Goal: Obtain resource: Obtain resource

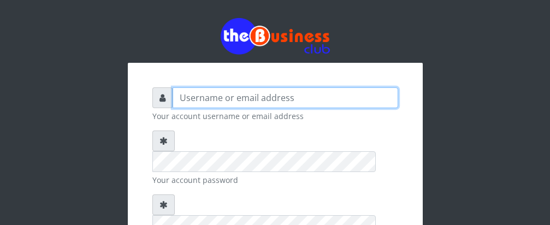
click at [233, 102] on input "text" at bounding box center [286, 97] width 226 height 21
type input "[PERSON_NAME]"
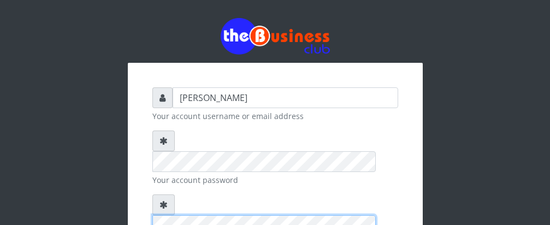
scroll to position [148, 0]
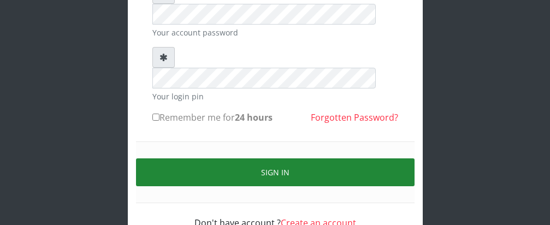
click at [263, 158] on button "Sign in" at bounding box center [275, 172] width 279 height 28
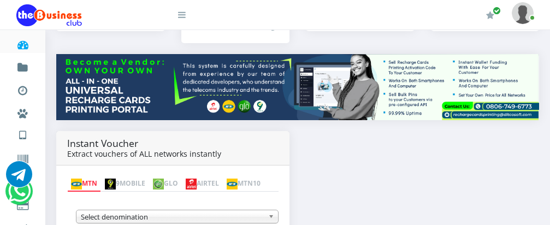
scroll to position [205, 0]
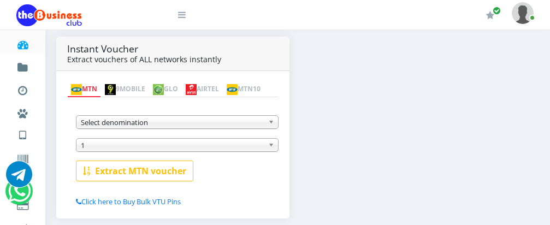
click at [272, 125] on b at bounding box center [273, 122] width 10 height 13
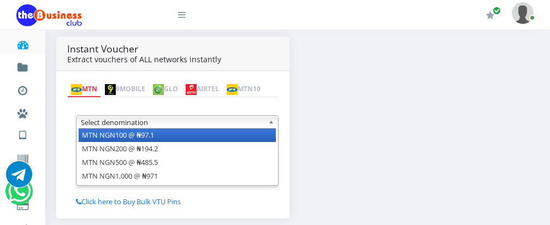
click at [257, 135] on li "MTN NGN100 @ ₦97.1" at bounding box center [177, 135] width 197 height 14
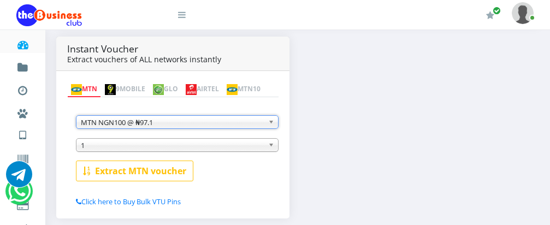
scroll to position [0, 0]
click at [203, 149] on span "1" at bounding box center [172, 145] width 183 height 13
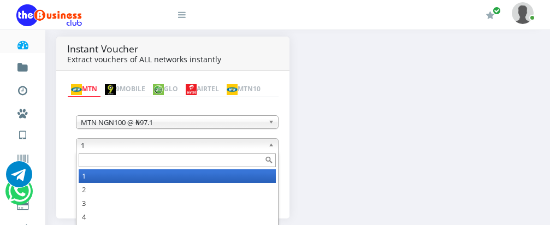
click at [199, 162] on input "text" at bounding box center [177, 161] width 197 height 14
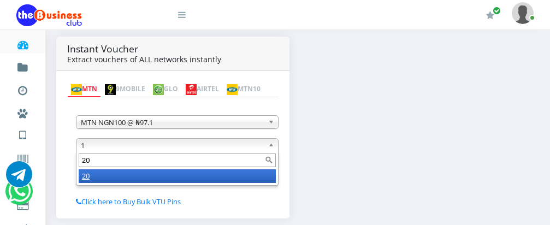
type input "20"
click at [193, 178] on li "20" at bounding box center [177, 176] width 197 height 14
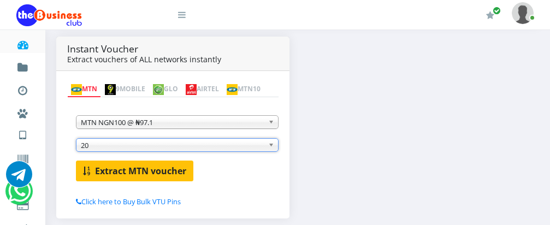
click at [133, 175] on b "Extract MTN voucher" at bounding box center [140, 171] width 91 height 12
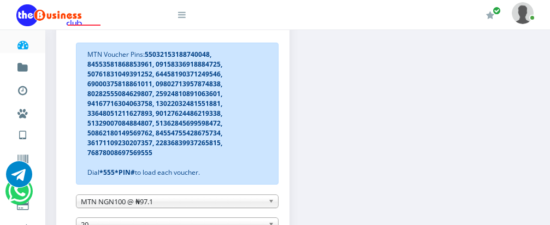
scroll to position [314, 0]
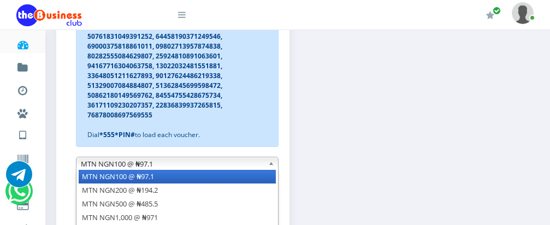
click at [273, 165] on b at bounding box center [273, 163] width 10 height 13
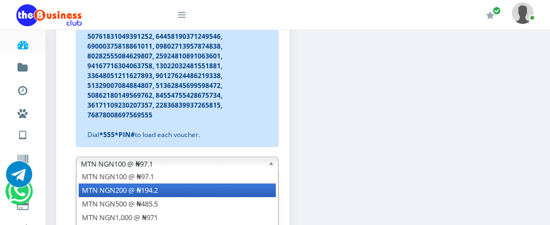
click at [251, 190] on li "MTN NGN200 @ ₦194.2" at bounding box center [177, 191] width 197 height 14
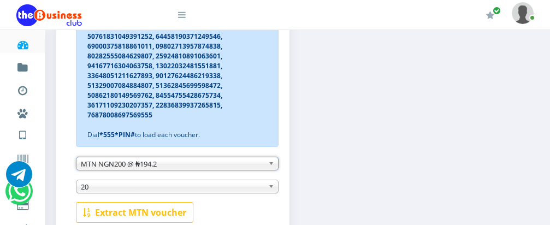
click at [226, 186] on span "20" at bounding box center [172, 186] width 183 height 13
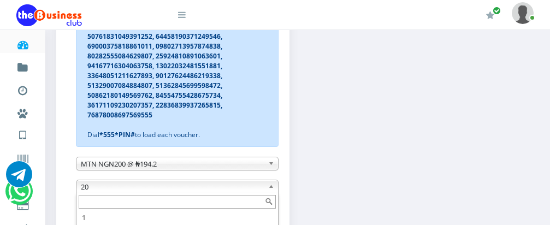
scroll to position [33, 0]
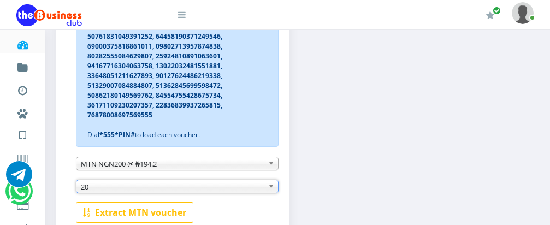
click at [226, 186] on span "20" at bounding box center [172, 186] width 183 height 13
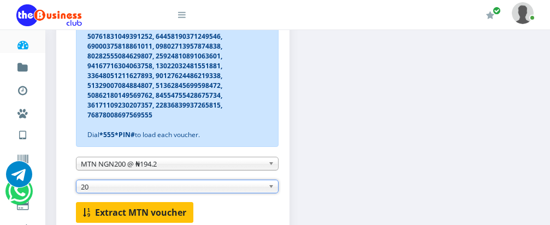
click at [156, 211] on b "Extract MTN voucher" at bounding box center [140, 213] width 91 height 12
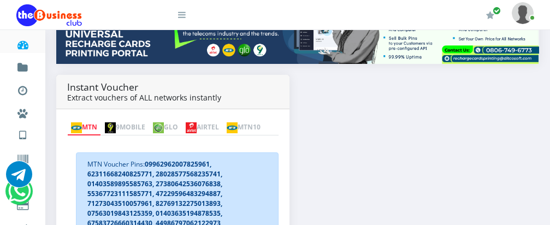
scroll to position [172, 0]
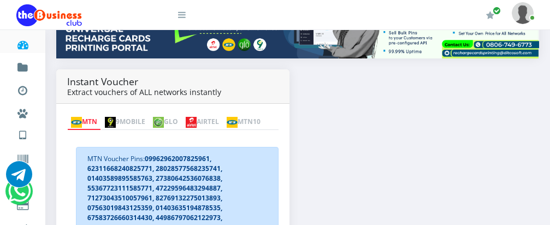
click at [197, 117] on img at bounding box center [191, 122] width 11 height 11
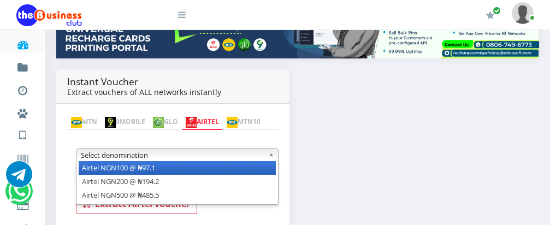
click at [271, 157] on b at bounding box center [273, 155] width 10 height 13
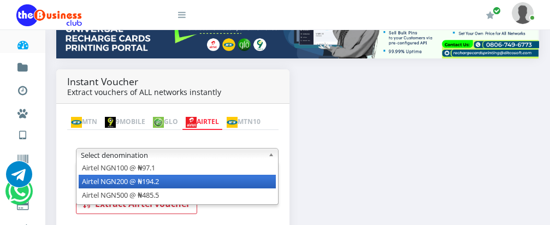
click at [263, 181] on li "Airtel NGN200 @ ₦194.2" at bounding box center [177, 182] width 197 height 14
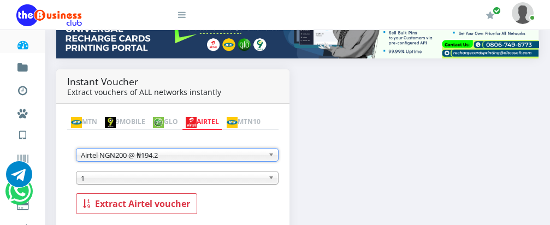
click at [269, 156] on b at bounding box center [273, 155] width 10 height 13
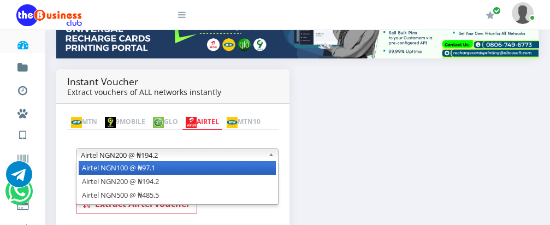
click at [261, 170] on li "Airtel NGN100 @ ₦97.1" at bounding box center [177, 168] width 197 height 14
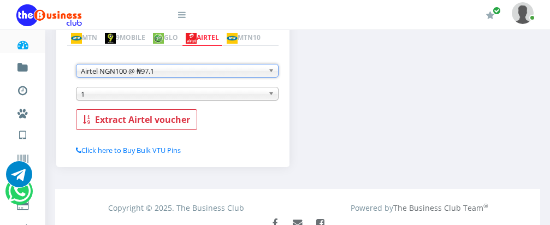
scroll to position [269, 0]
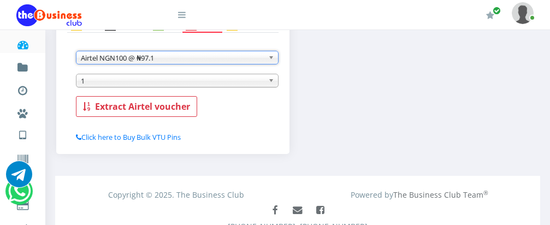
click at [200, 85] on span "1" at bounding box center [172, 80] width 183 height 13
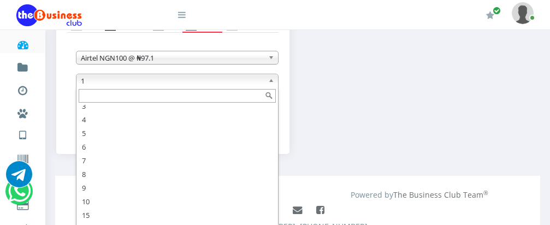
scroll to position [27, 0]
click at [160, 99] on input "text" at bounding box center [177, 96] width 197 height 14
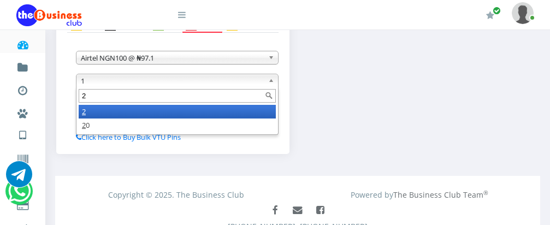
scroll to position [0, 0]
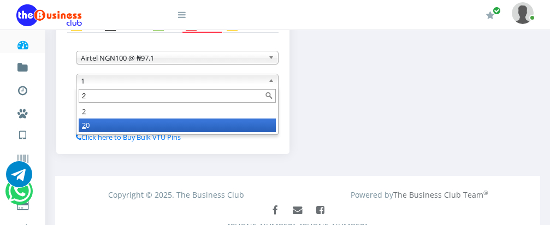
type input "2"
click at [148, 126] on li "2 0" at bounding box center [177, 126] width 197 height 14
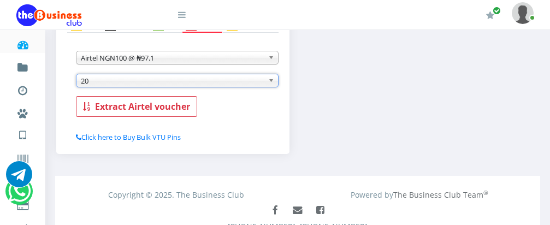
click at [139, 108] on b "Extract Airtel voucher" at bounding box center [142, 107] width 95 height 12
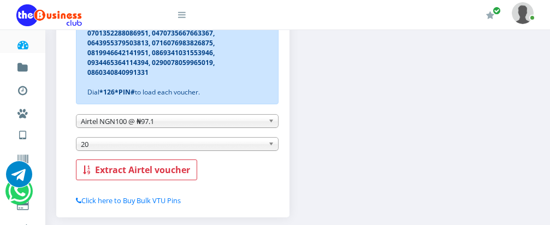
scroll to position [317, 0]
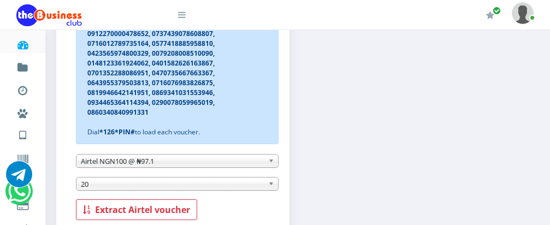
click at [271, 162] on b at bounding box center [273, 161] width 10 height 13
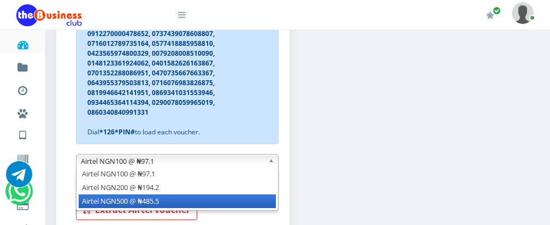
click at [252, 201] on li "Airtel NGN500 @ ₦485.5" at bounding box center [177, 202] width 197 height 14
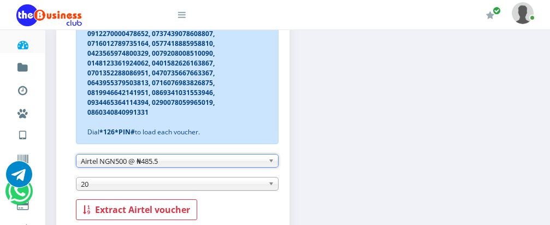
click at [241, 187] on span "20" at bounding box center [172, 184] width 183 height 13
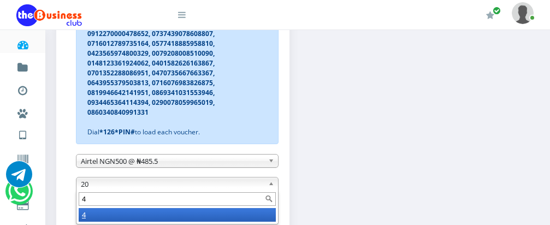
scroll to position [0, 0]
type input "4"
click at [234, 215] on li "4" at bounding box center [177, 215] width 197 height 14
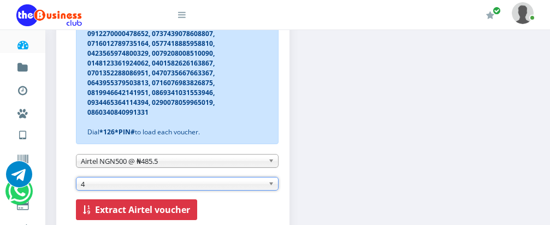
click at [140, 206] on b "Extract Airtel voucher" at bounding box center [142, 210] width 95 height 12
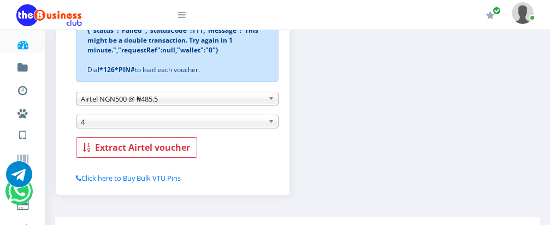
scroll to position [289, 0]
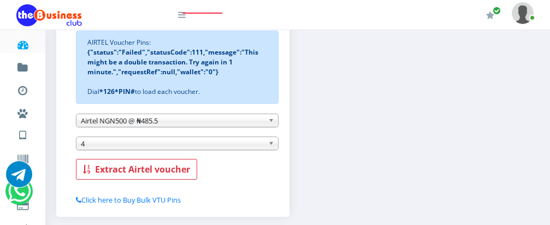
click at [269, 145] on b at bounding box center [273, 143] width 10 height 13
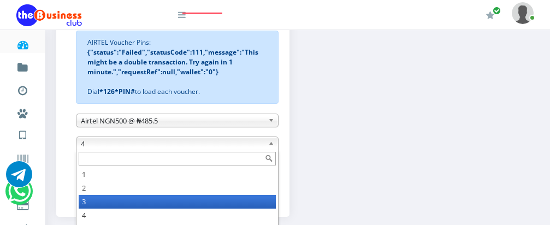
click at [164, 205] on li "3" at bounding box center [177, 202] width 197 height 14
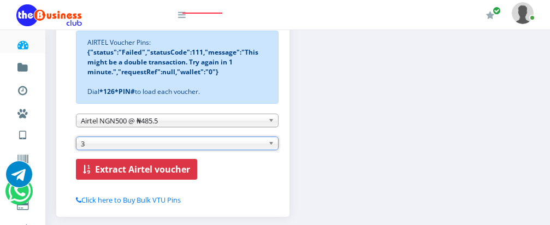
click at [156, 170] on b "Extract Airtel voucher" at bounding box center [142, 169] width 95 height 12
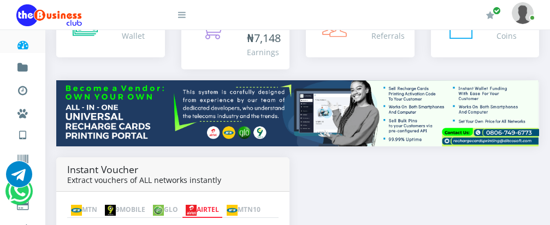
scroll to position [0, 0]
